Goal: Information Seeking & Learning: Learn about a topic

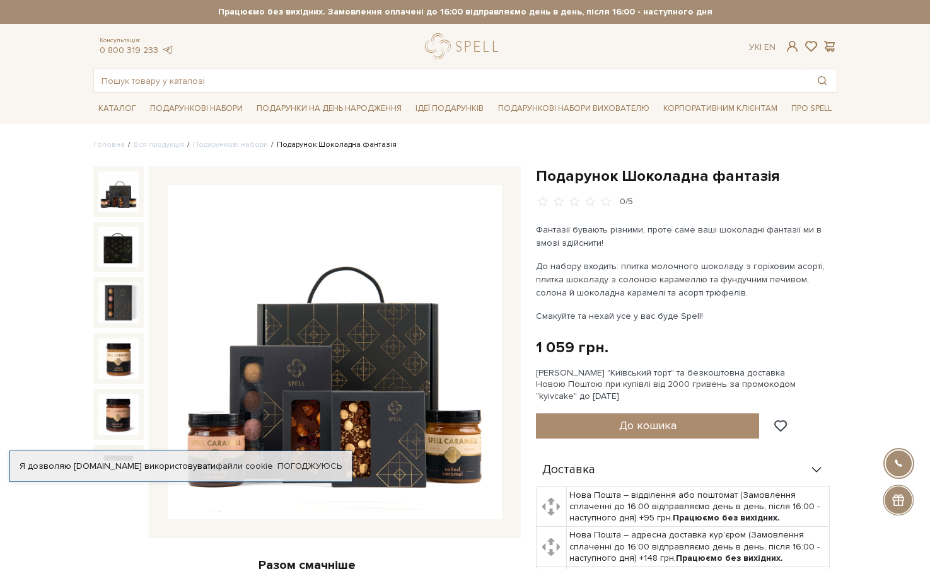
scroll to position [63, 0]
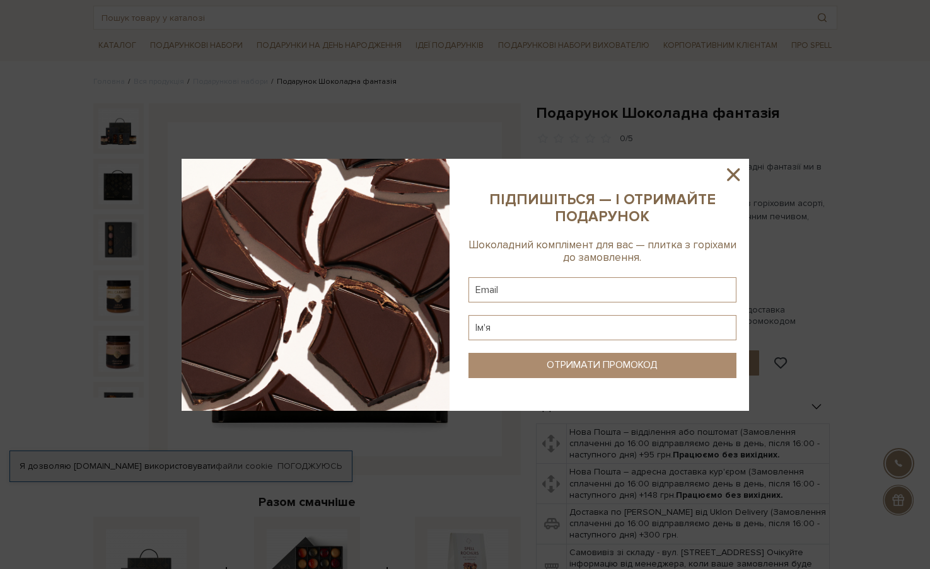
drag, startPoint x: 734, startPoint y: 175, endPoint x: 700, endPoint y: 167, distance: 34.9
click at [735, 175] on icon at bounding box center [732, 174] width 21 height 21
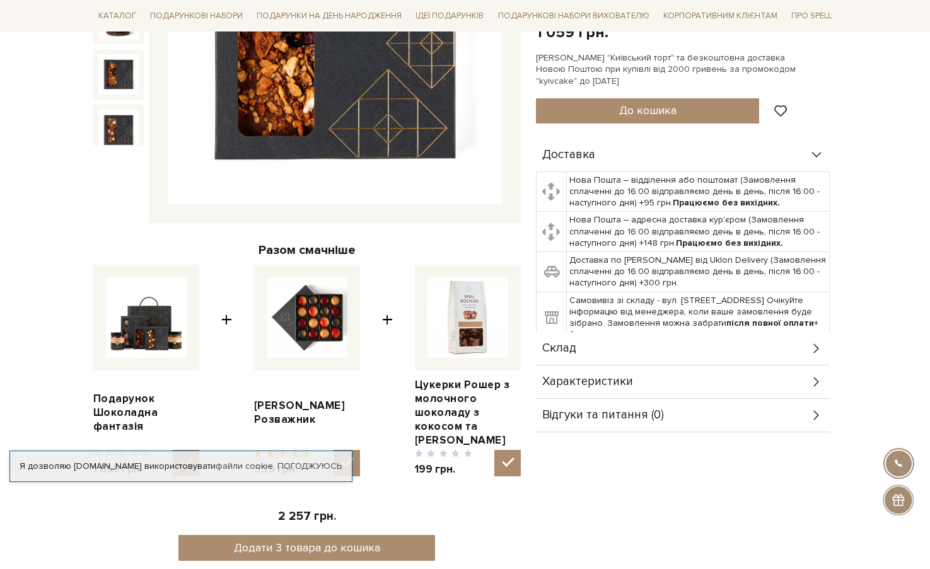
scroll to position [378, 0]
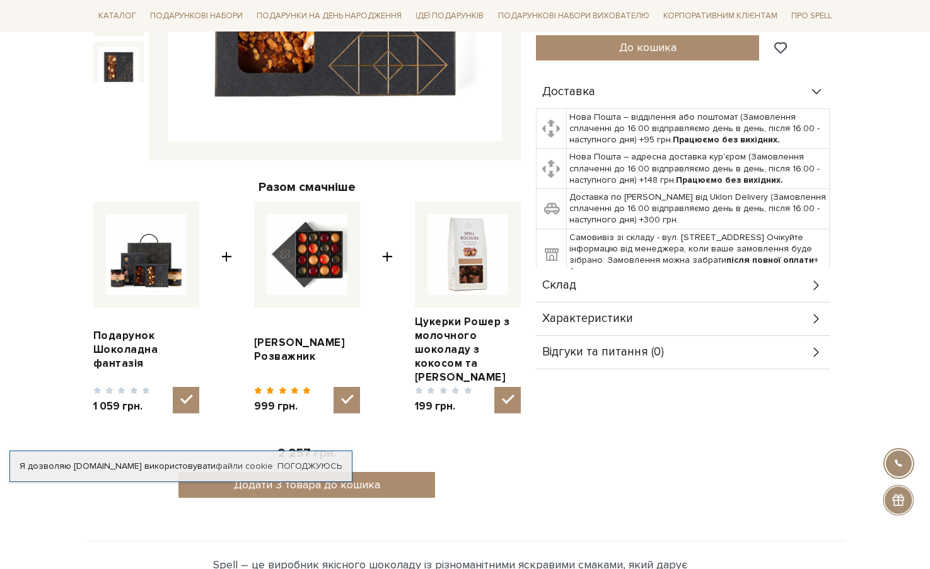
click at [470, 249] on img at bounding box center [467, 254] width 81 height 81
click at [494, 387] on input "checkbox" at bounding box center [507, 400] width 26 height 26
checkbox input "false"
drag, startPoint x: 455, startPoint y: 328, endPoint x: 441, endPoint y: 327, distance: 13.9
click at [455, 328] on link "Цукерки Рошер з молочного шоколаду з кокосом та [PERSON_NAME]" at bounding box center [468, 349] width 106 height 69
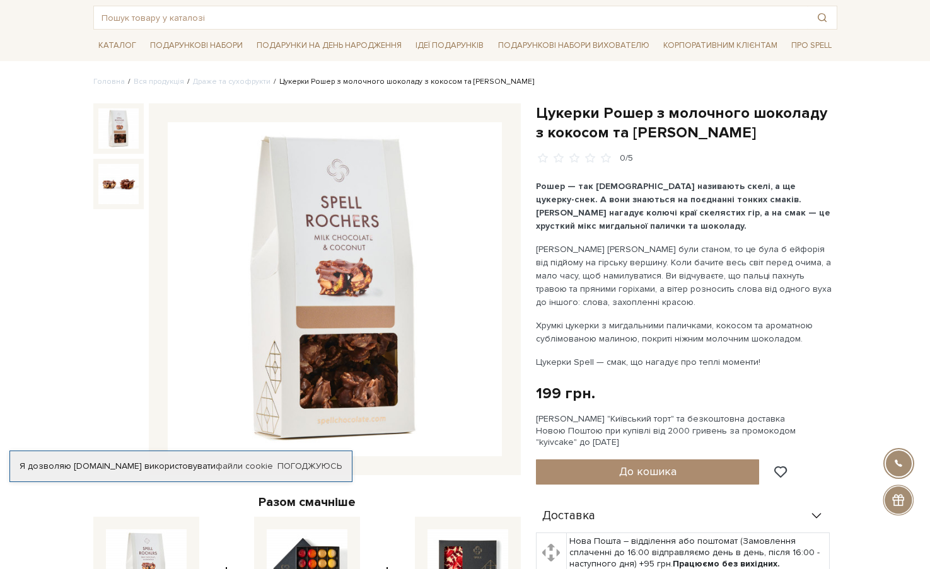
scroll to position [378, 0]
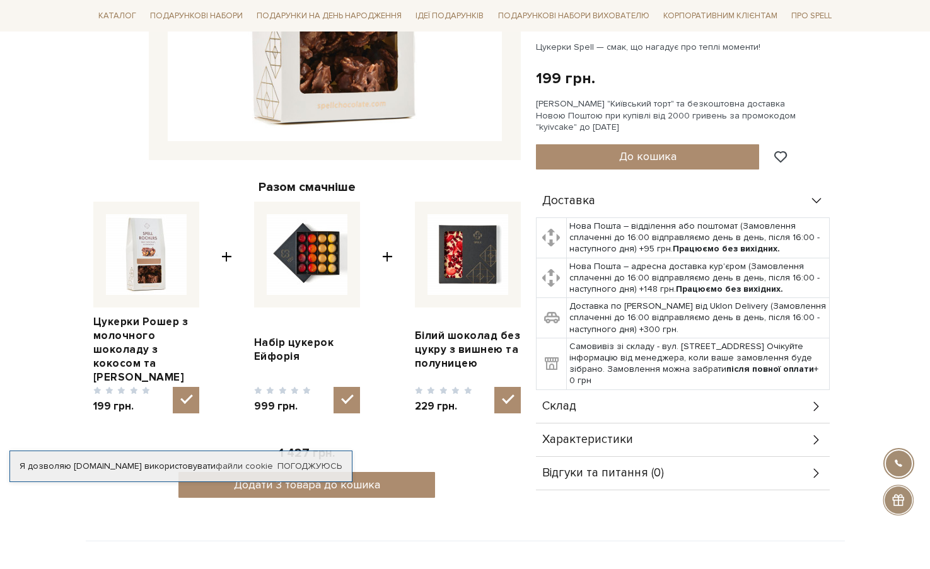
click at [478, 258] on img at bounding box center [467, 254] width 81 height 81
click at [494, 387] on input "checkbox" at bounding box center [507, 400] width 26 height 26
checkbox input "false"
click at [453, 344] on link "Білий шоколад без цукру з вишнею та полуницею" at bounding box center [468, 350] width 106 height 42
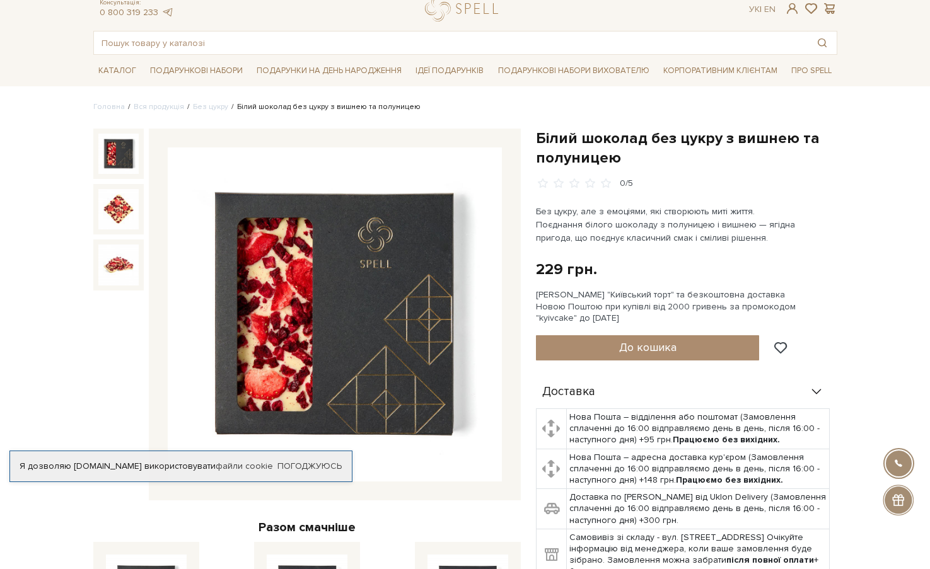
scroll to position [63, 0]
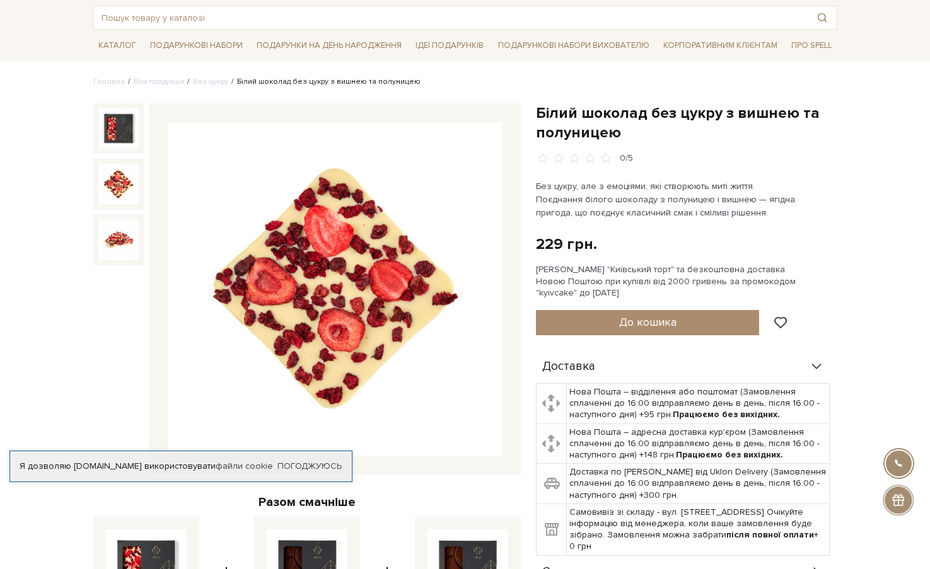
click at [117, 187] on img at bounding box center [118, 184] width 40 height 40
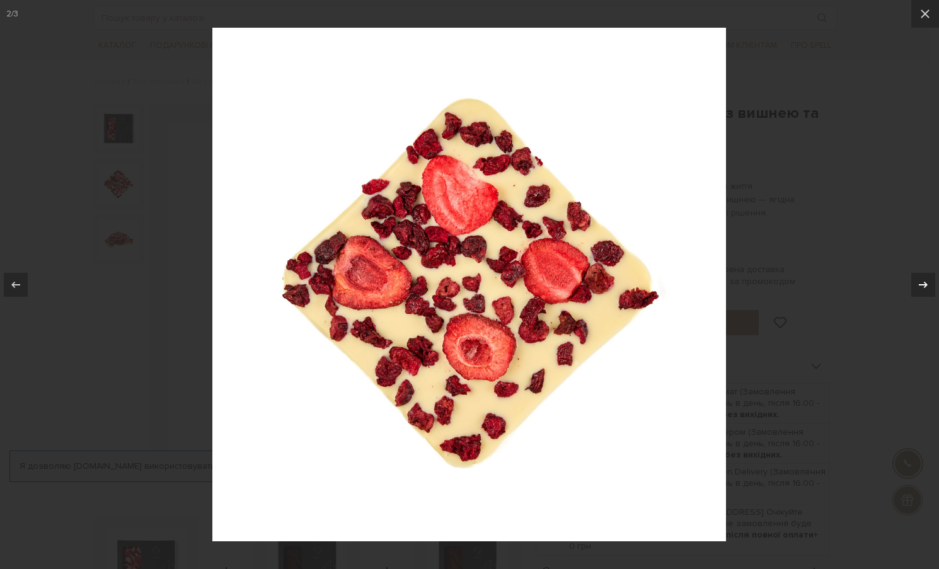
click at [919, 282] on icon at bounding box center [923, 284] width 15 height 15
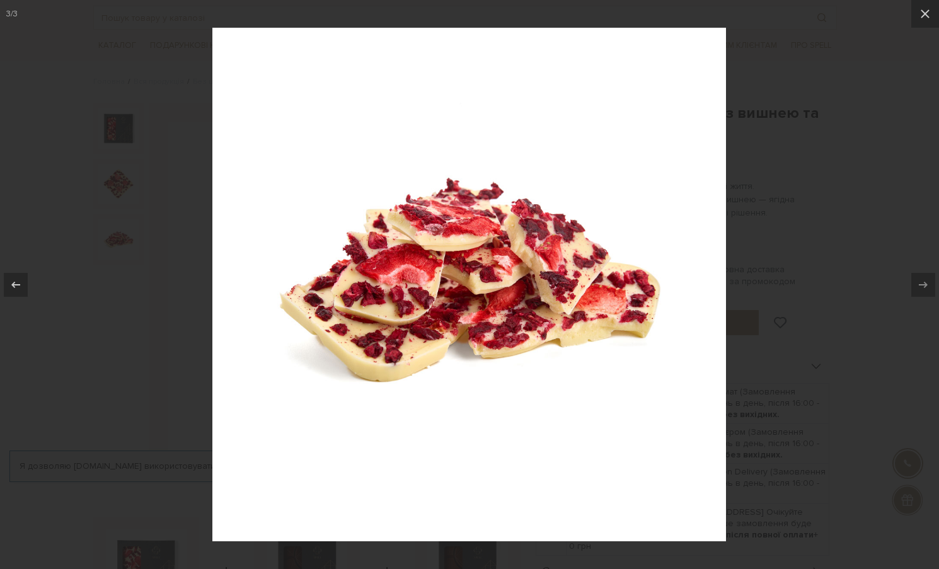
click at [919, 282] on div "3 / 3" at bounding box center [469, 284] width 939 height 569
click at [928, 19] on icon at bounding box center [925, 13] width 15 height 15
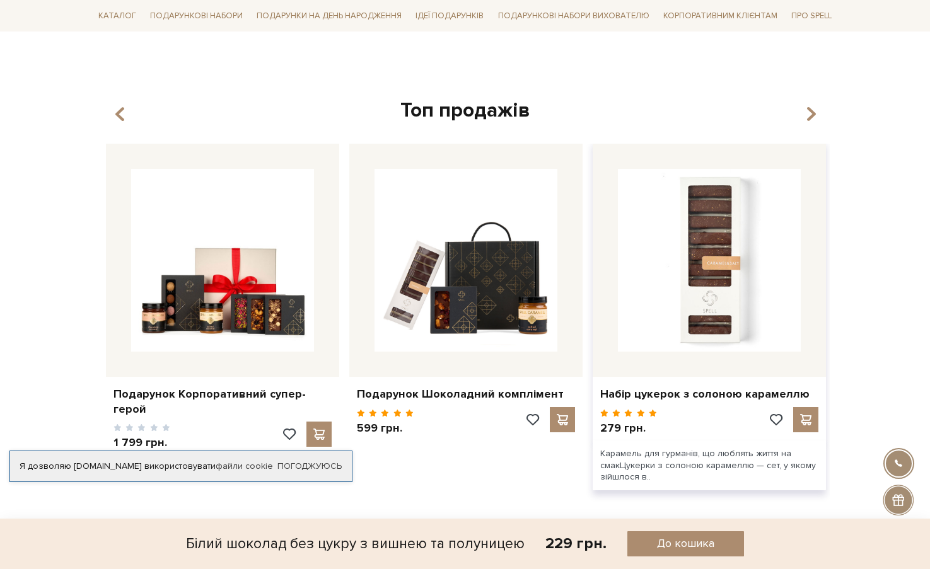
scroll to position [1324, 0]
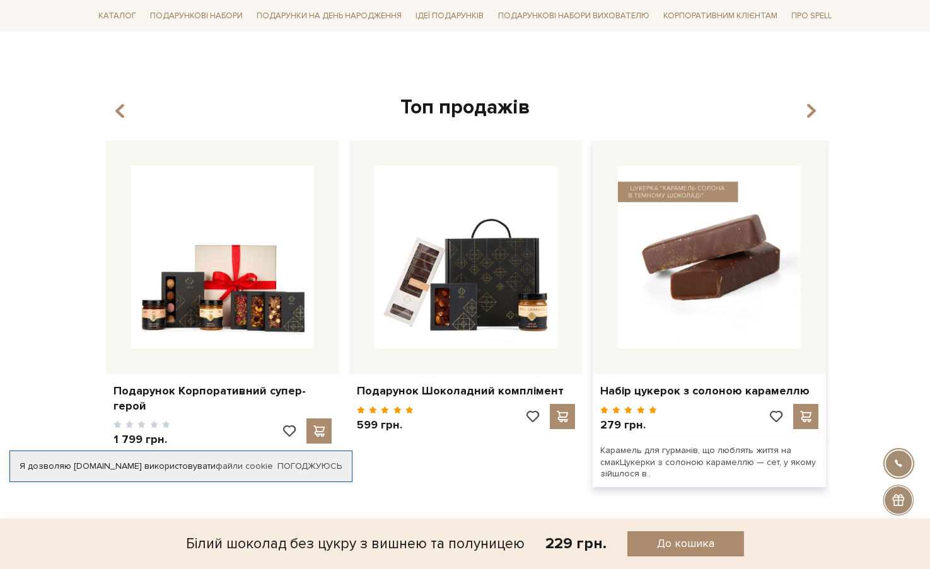
click at [726, 212] on img at bounding box center [709, 257] width 183 height 183
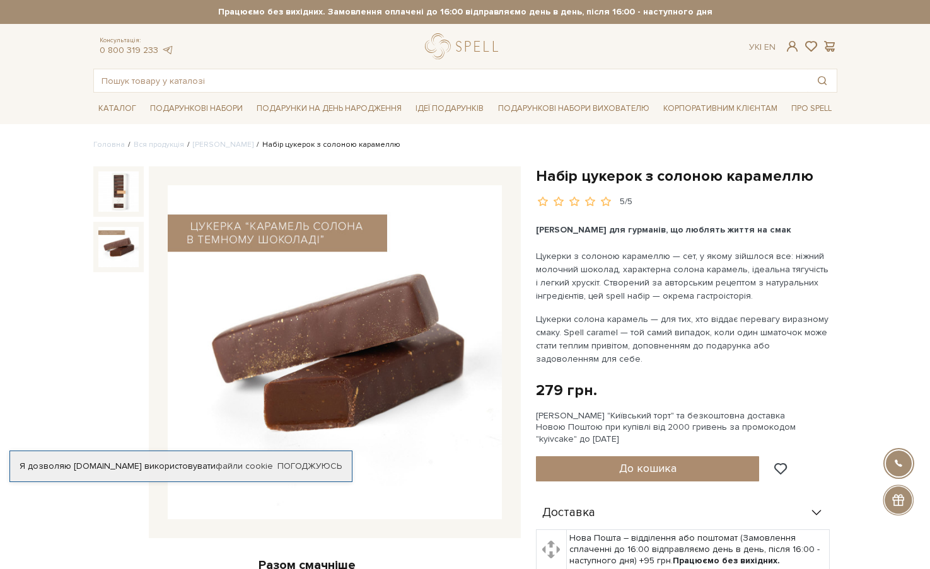
click at [108, 240] on img at bounding box center [118, 247] width 40 height 40
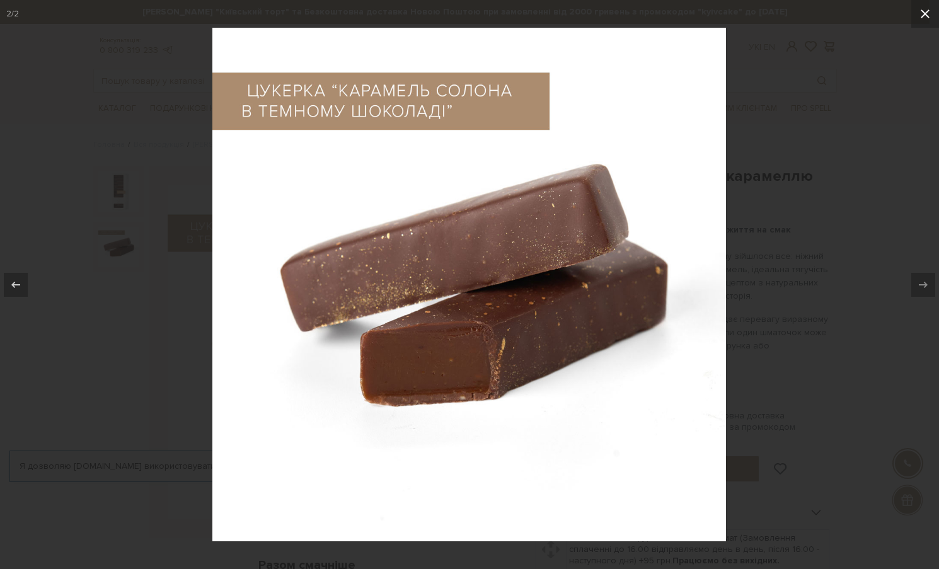
click at [922, 11] on icon at bounding box center [925, 13] width 15 height 15
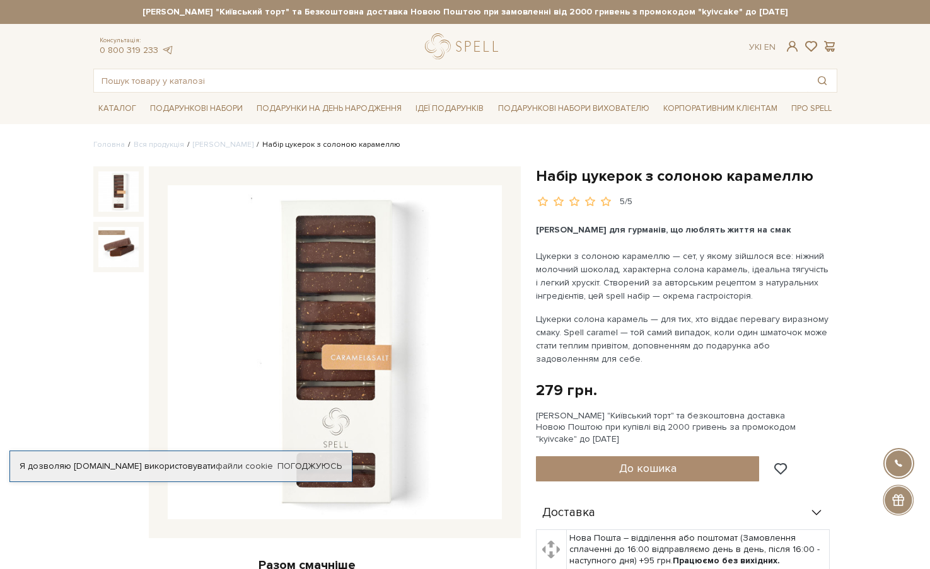
click at [117, 188] on img at bounding box center [118, 191] width 40 height 40
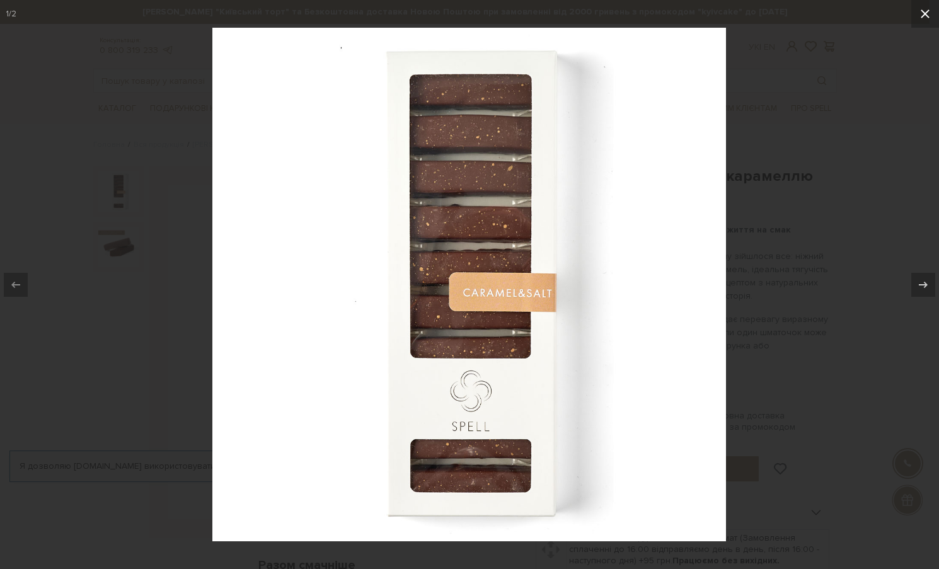
click at [927, 15] on icon at bounding box center [925, 13] width 9 height 9
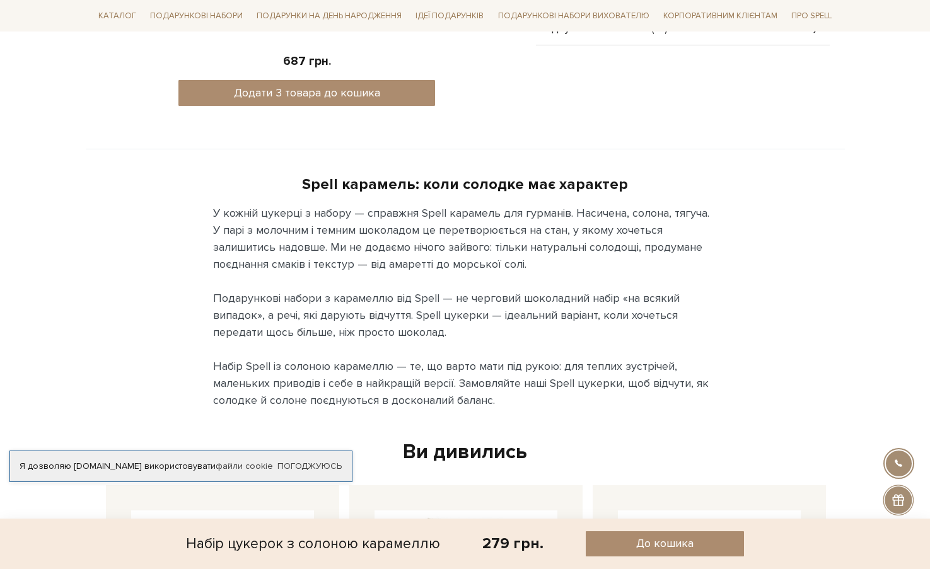
scroll to position [378, 0]
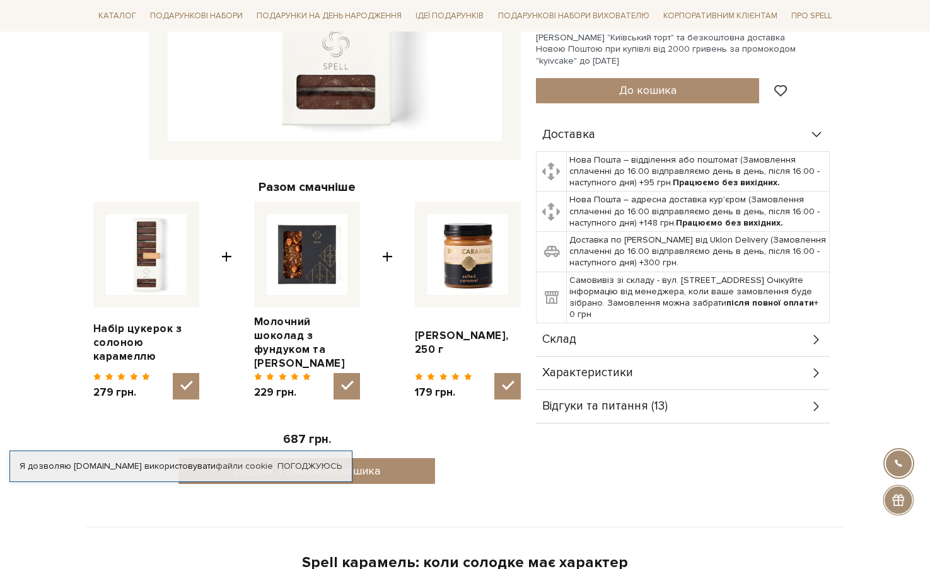
click at [460, 242] on img at bounding box center [467, 254] width 81 height 81
click at [494, 373] on input "checkbox" at bounding box center [507, 386] width 26 height 26
checkbox input "false"
click at [434, 333] on link "[PERSON_NAME], 250 г" at bounding box center [468, 343] width 106 height 28
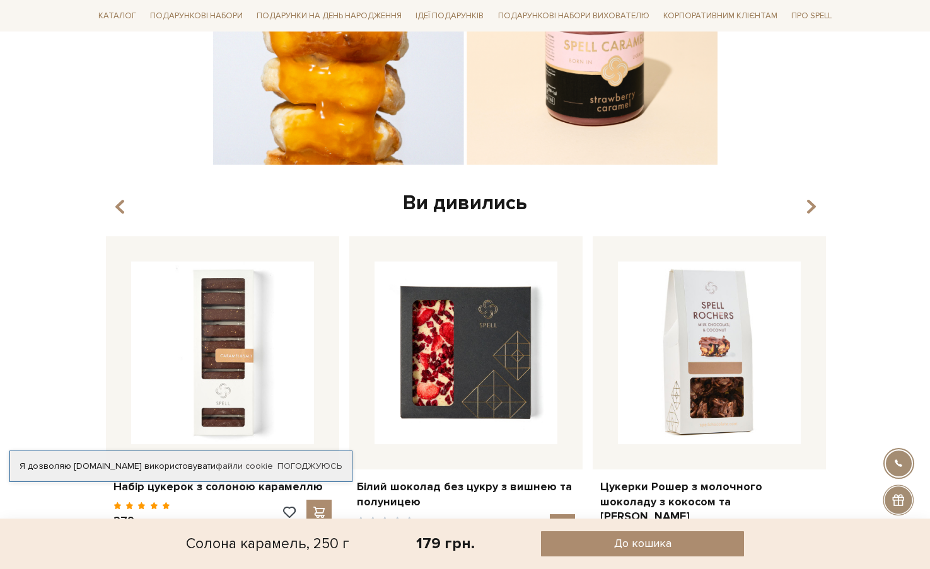
scroll to position [2017, 0]
